Goal: Task Accomplishment & Management: Manage account settings

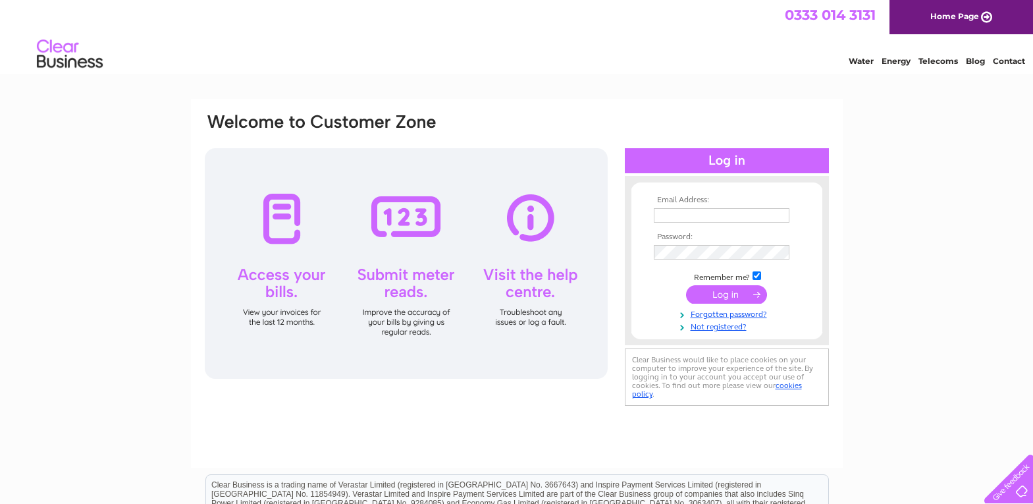
click at [680, 215] on input "text" at bounding box center [722, 215] width 136 height 14
type input "[EMAIL_ADDRESS][DOMAIN_NAME]"
click at [686, 286] on input "submit" at bounding box center [726, 295] width 81 height 18
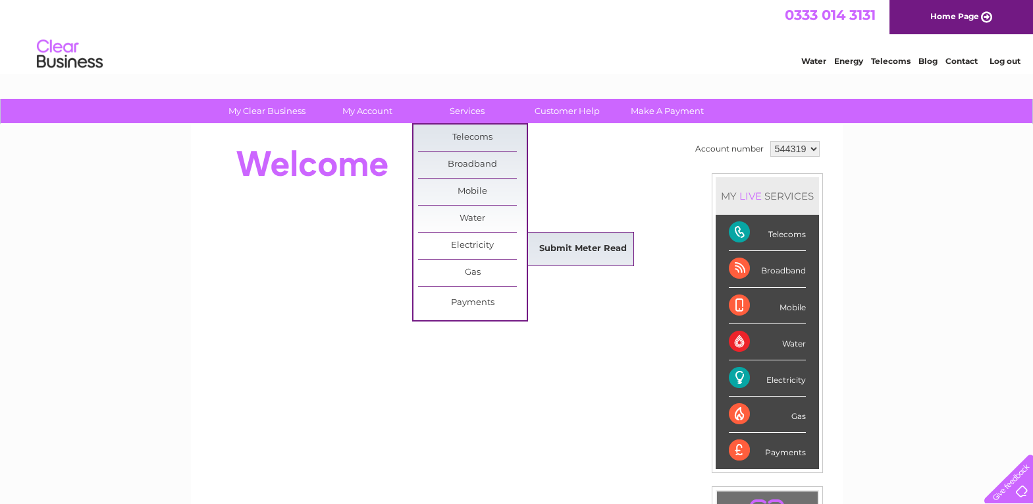
click at [596, 246] on link "Submit Meter Read" at bounding box center [583, 249] width 109 height 26
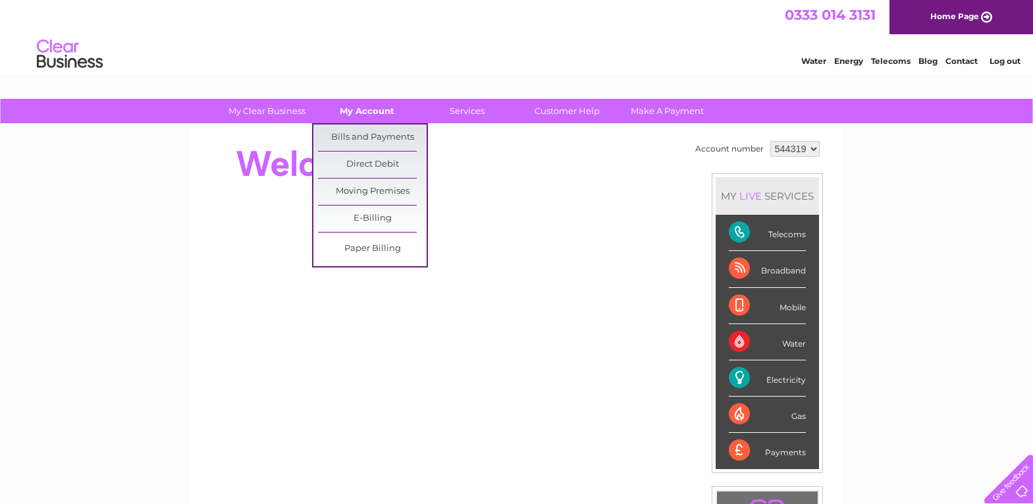
click at [373, 108] on link "My Account" at bounding box center [367, 111] width 109 height 24
click at [371, 134] on link "Bills and Payments" at bounding box center [372, 137] width 109 height 26
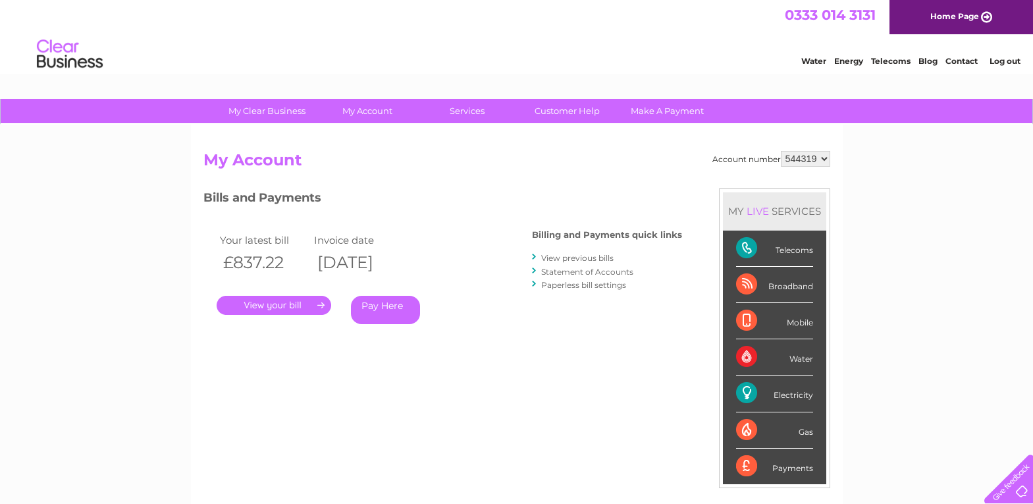
click at [283, 300] on link "." at bounding box center [274, 305] width 115 height 19
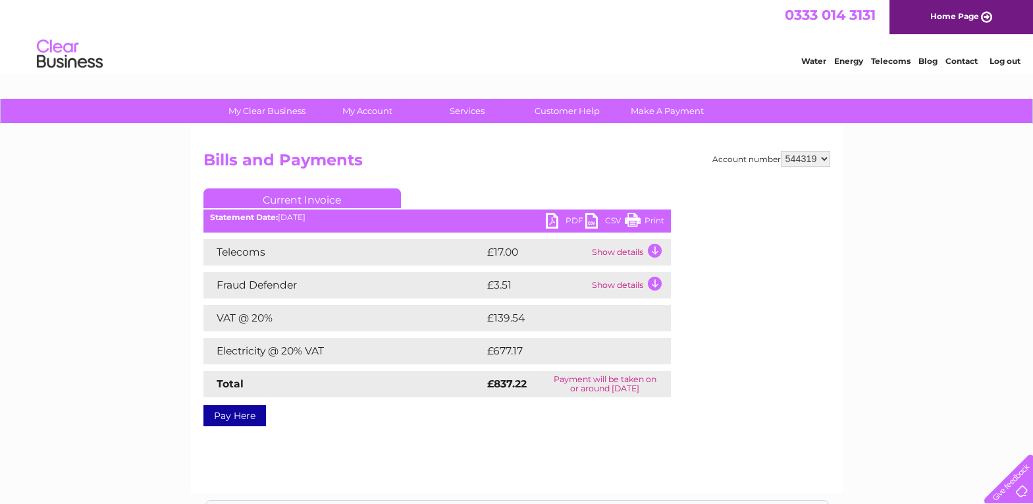
click at [635, 219] on link "Print" at bounding box center [645, 222] width 40 height 19
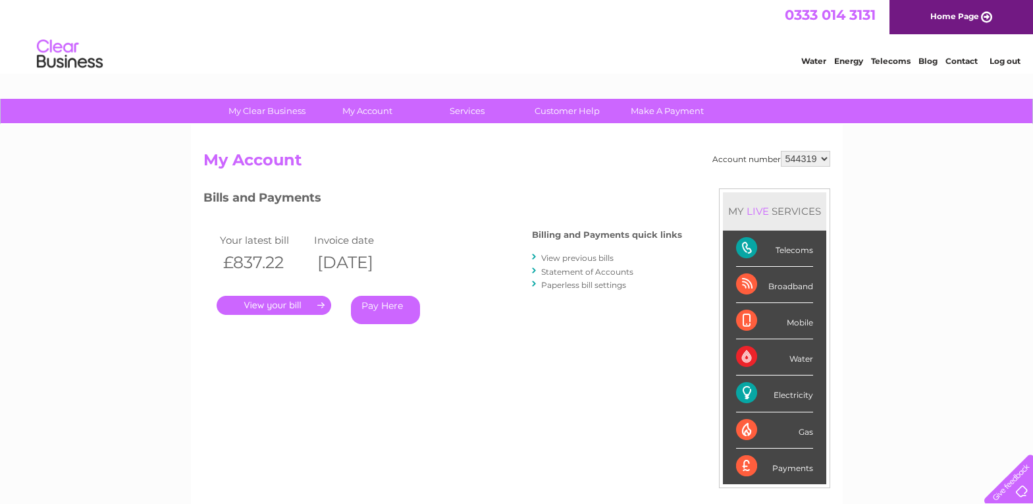
click at [1006, 61] on link "Log out" at bounding box center [1005, 61] width 31 height 10
